Goal: Task Accomplishment & Management: Manage account settings

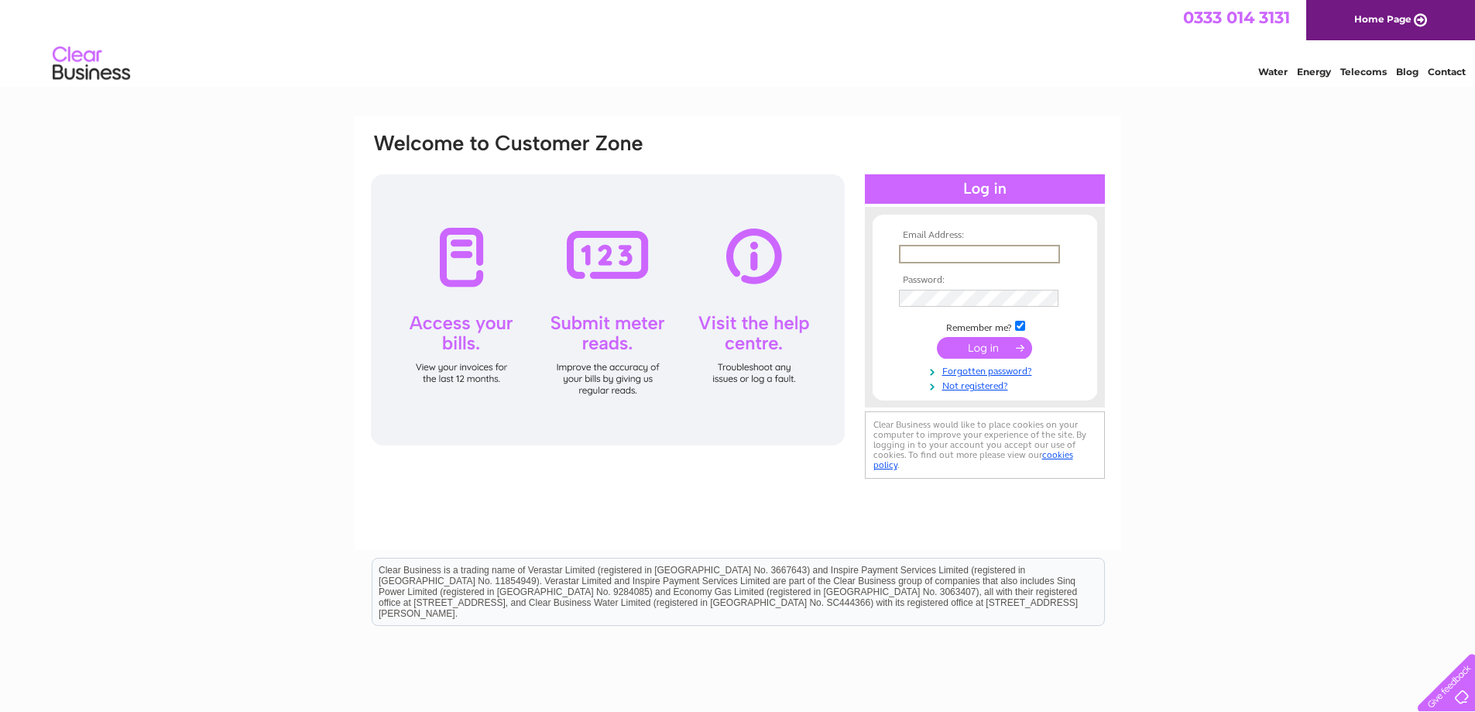
click at [946, 259] on input "text" at bounding box center [979, 254] width 161 height 19
type input "carol@richmondmenzies.co.uk"
click at [937, 337] on input "submit" at bounding box center [984, 348] width 95 height 22
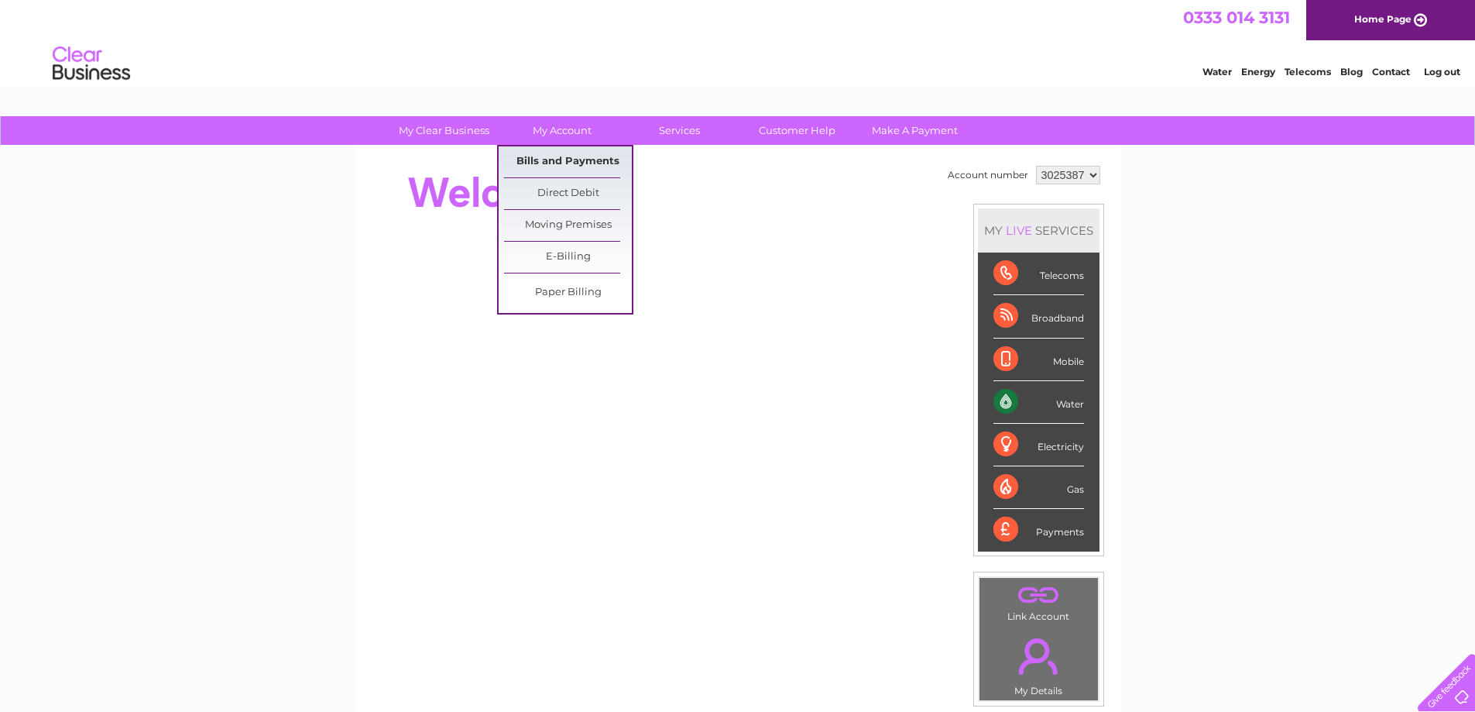
click at [564, 153] on link "Bills and Payments" at bounding box center [568, 161] width 128 height 31
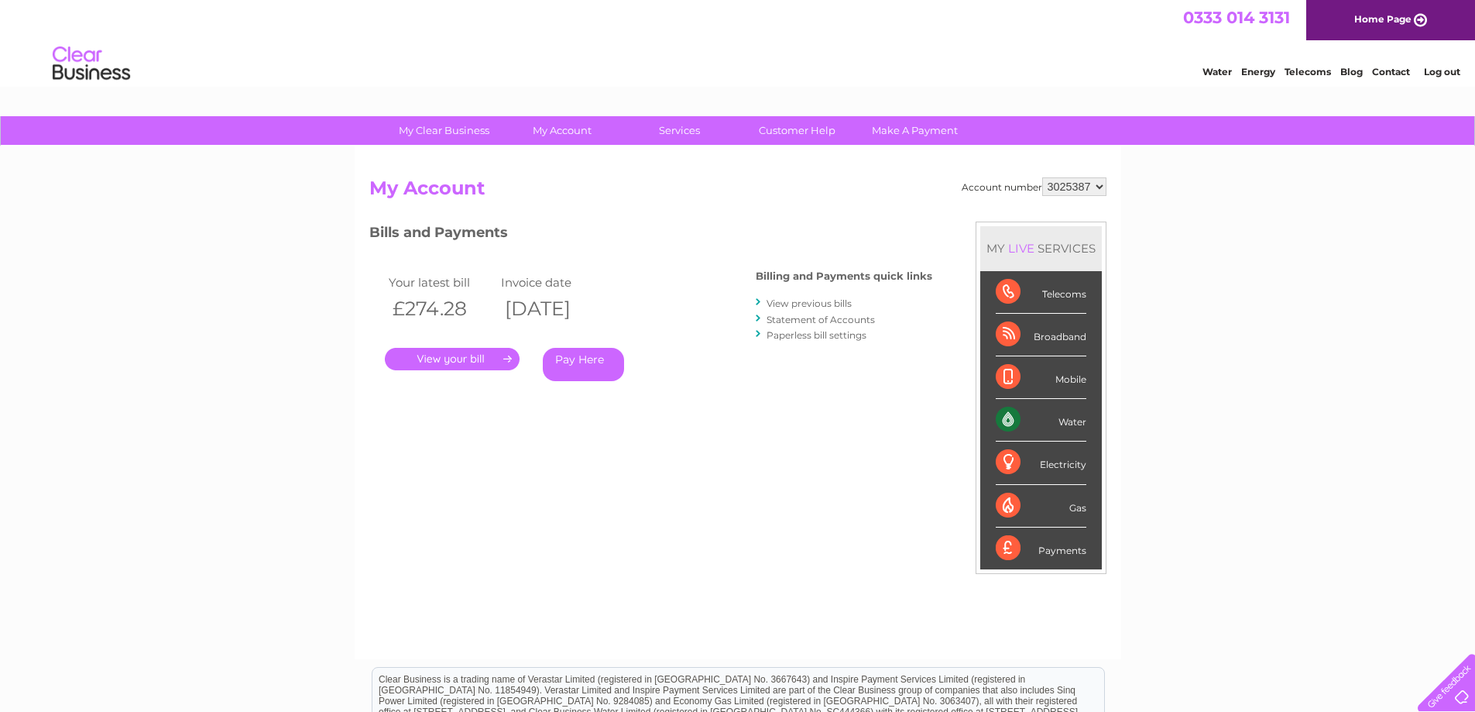
click at [450, 360] on link "." at bounding box center [452, 359] width 135 height 22
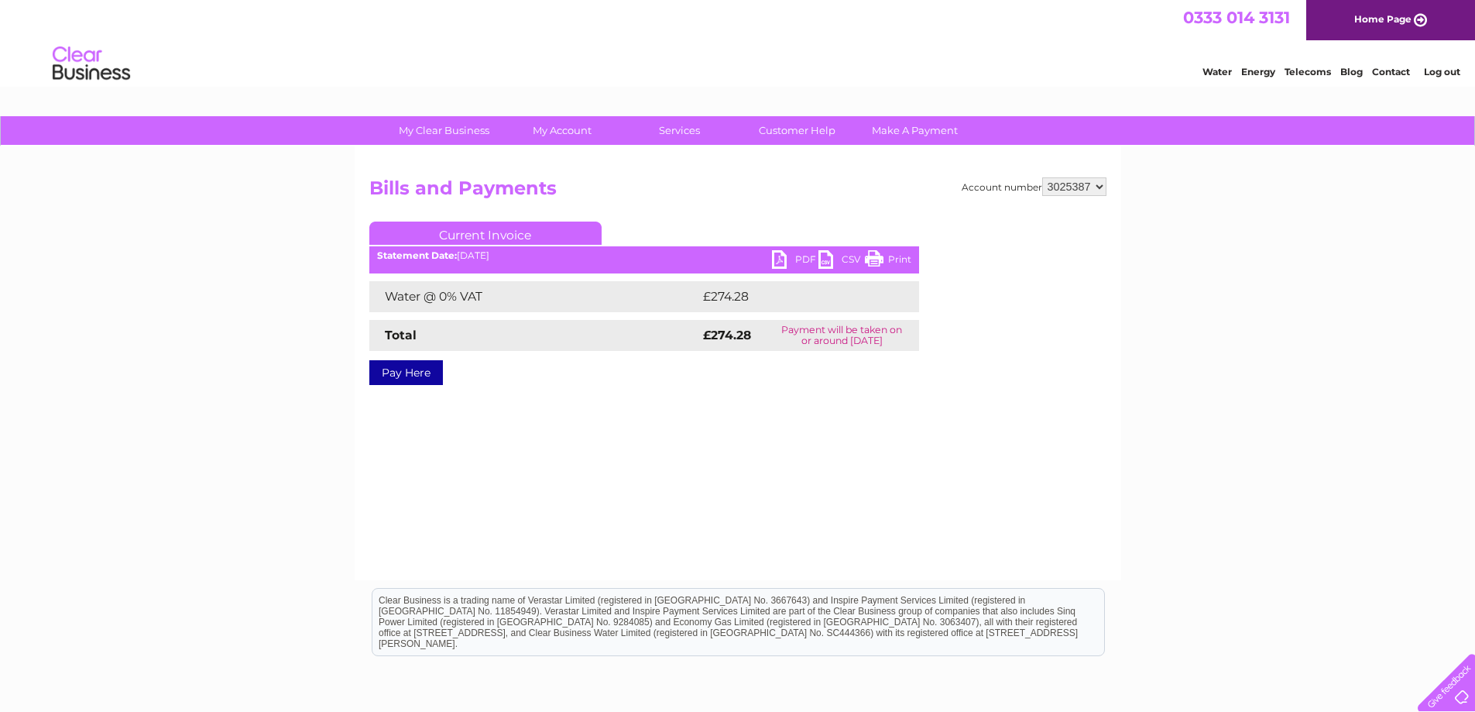
click at [797, 259] on link "PDF" at bounding box center [795, 261] width 46 height 22
click at [1435, 67] on link "Log out" at bounding box center [1442, 72] width 36 height 12
